Goal: Find specific page/section: Find specific page/section

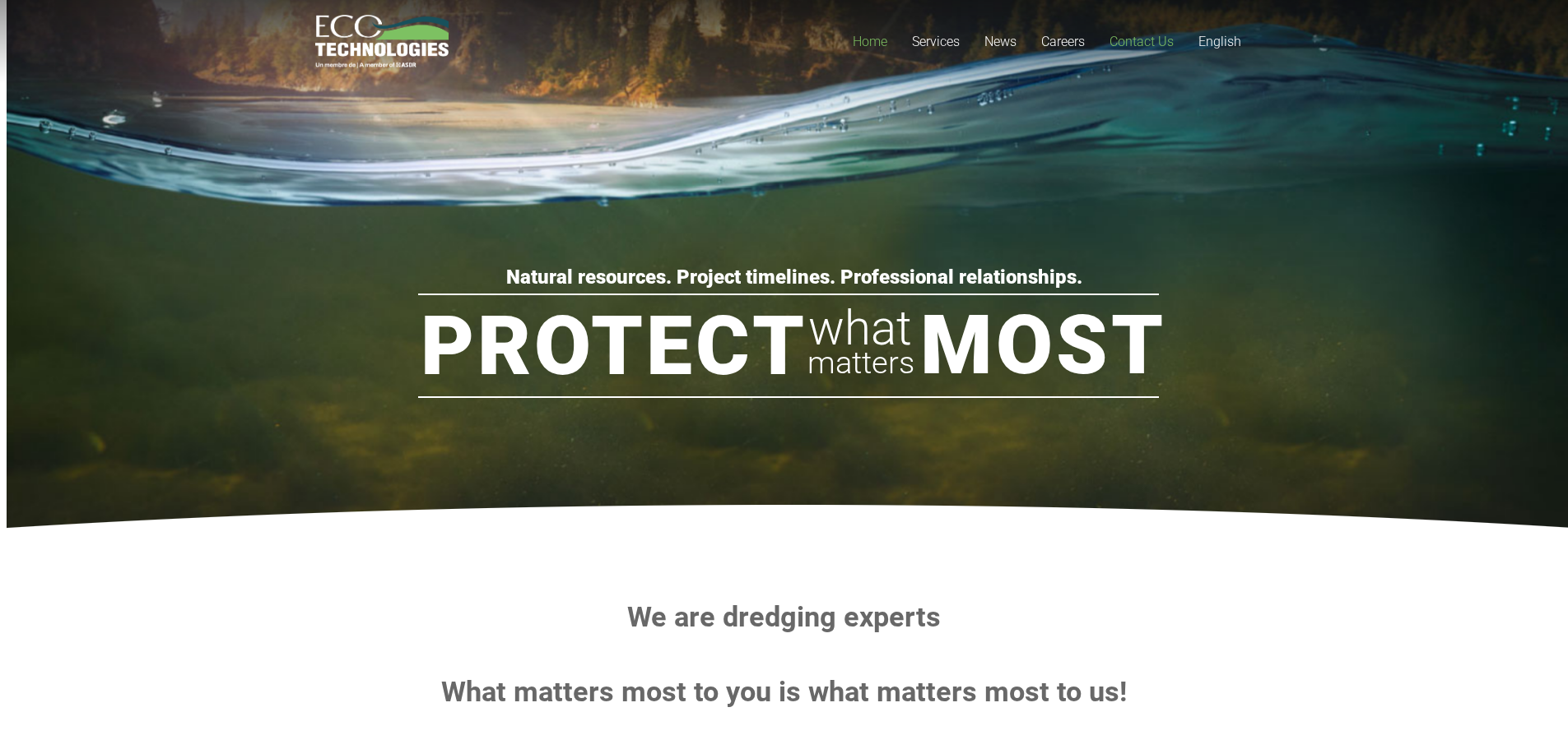
click at [1142, 40] on span "Contact Us" at bounding box center [1142, 42] width 64 height 16
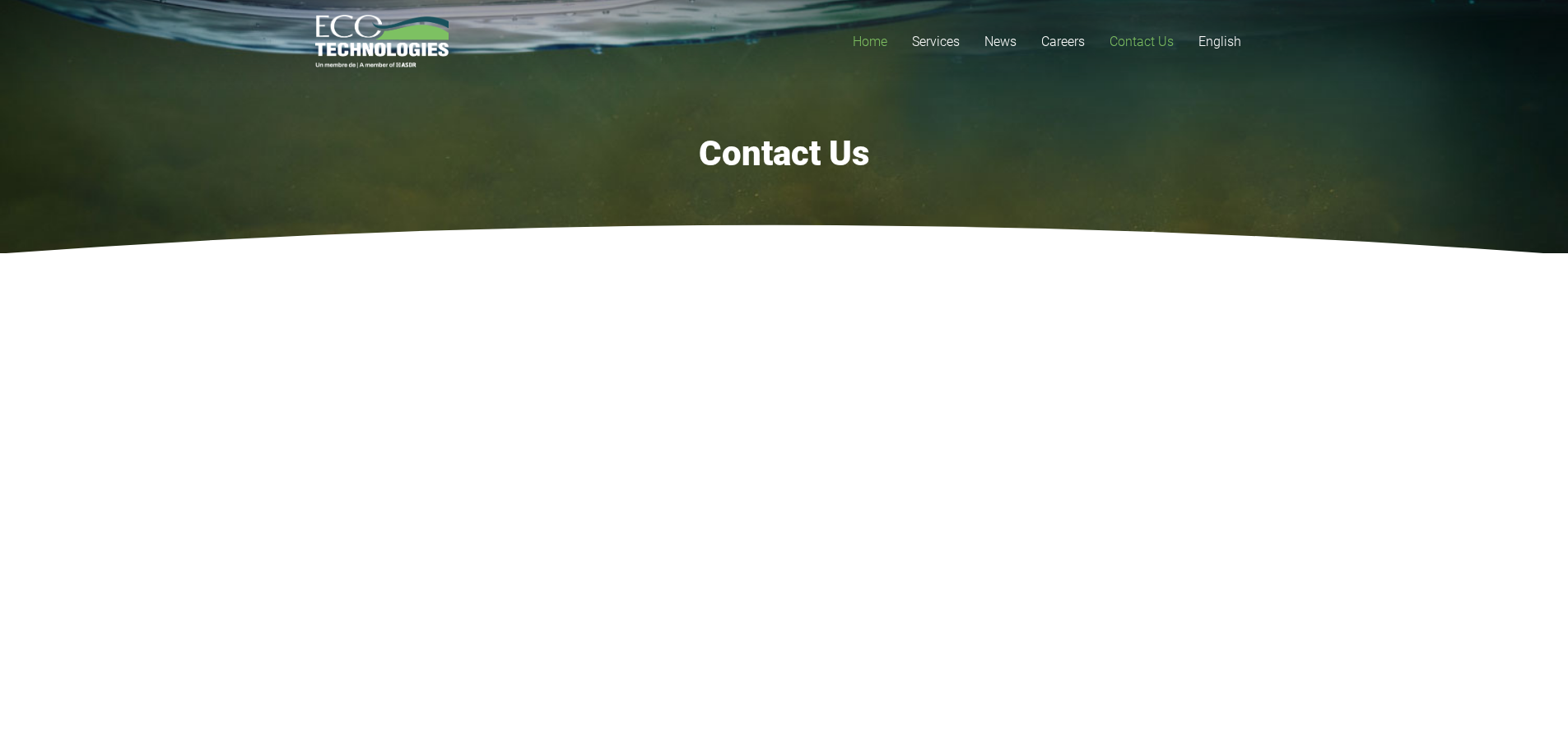
click at [880, 51] on link "Home" at bounding box center [869, 42] width 59 height 83
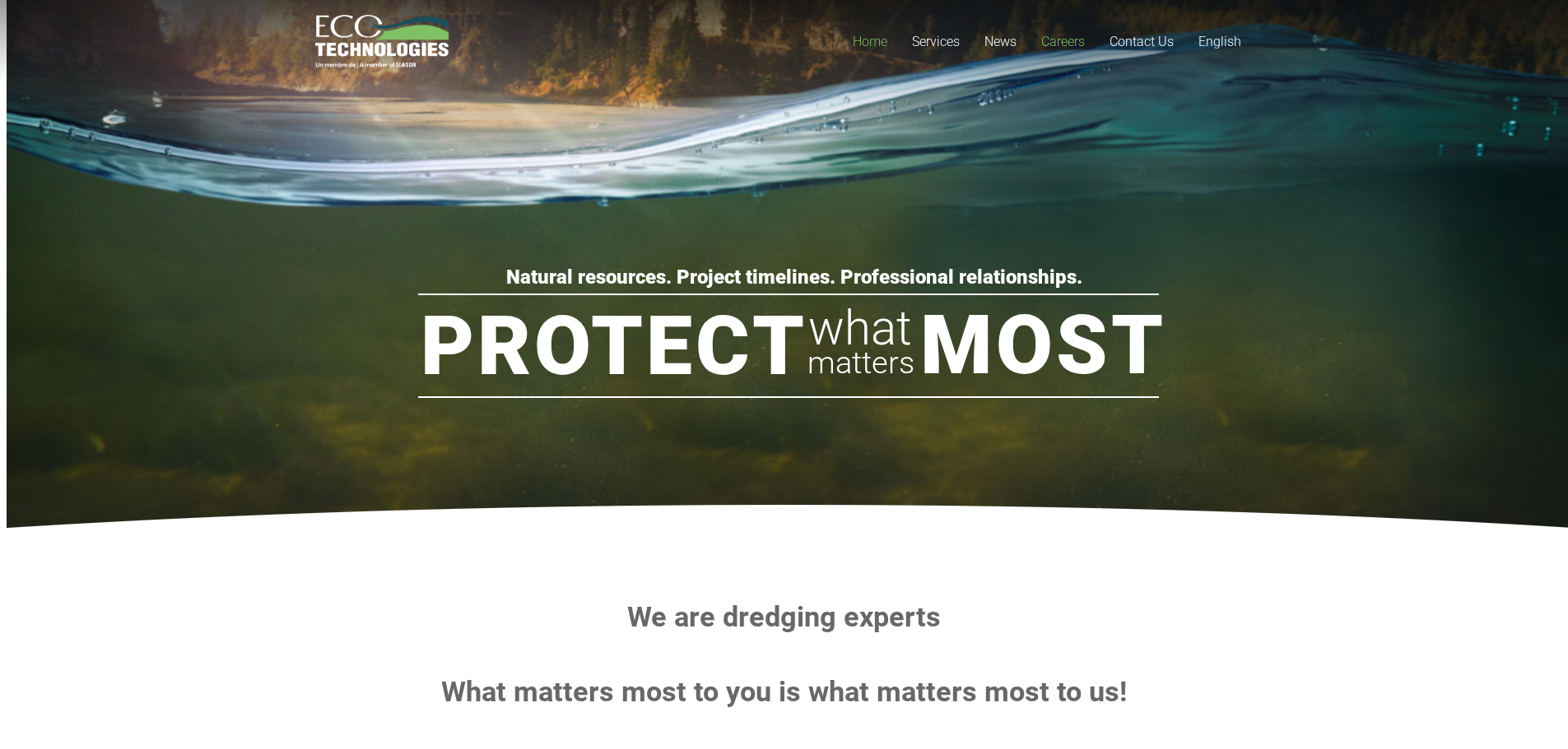
click at [1057, 45] on span "Careers" at bounding box center [1063, 42] width 44 height 16
